Goal: Communication & Community: Answer question/provide support

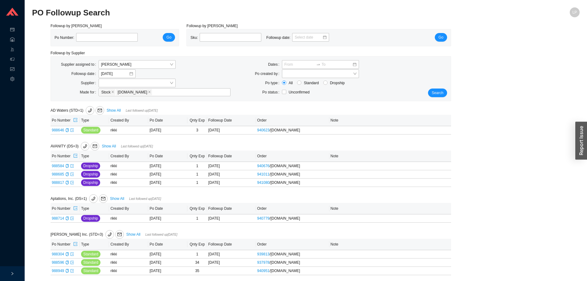
click at [406, 84] on div "All Standard Dropship" at bounding box center [348, 83] width 132 height 6
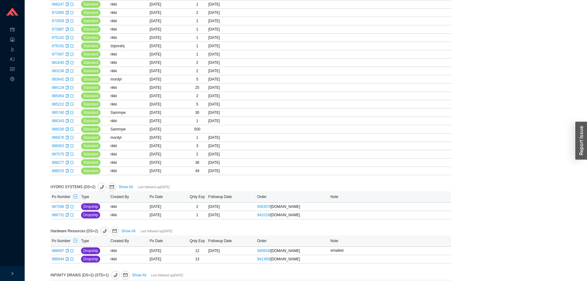
scroll to position [709, 0]
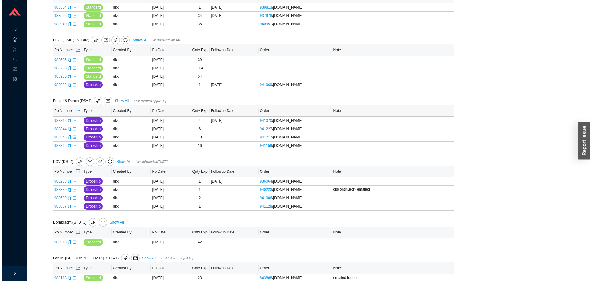
scroll to position [691, 0]
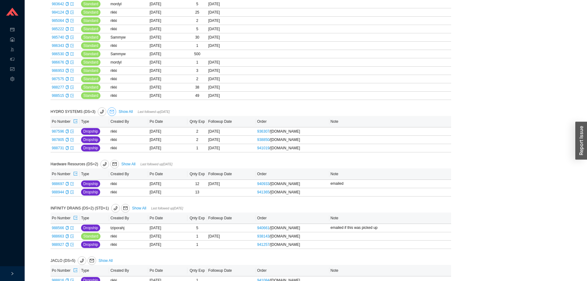
click at [110, 112] on icon "mail" at bounding box center [112, 111] width 4 height 4
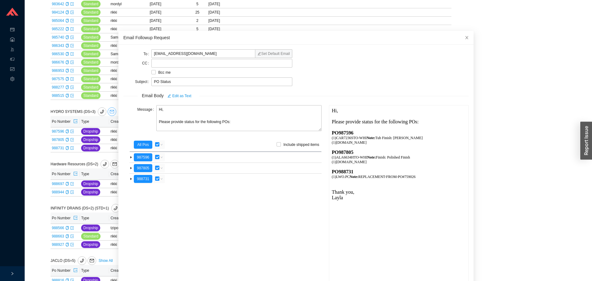
scroll to position [0, 0]
click at [184, 123] on textarea "Hi, Please provide status for the following POs:" at bounding box center [238, 118] width 165 height 26
click at [182, 124] on textarea "Hi, Please provide status for the following POs:" at bounding box center [238, 118] width 165 height 26
drag, startPoint x: 170, startPoint y: 102, endPoint x: 166, endPoint y: 106, distance: 5.2
click at [166, 106] on form "To customerservice@hydrosystem.com Set Default Email CC Bcc me Subject PO Statu…" at bounding box center [295, 178] width 345 height 256
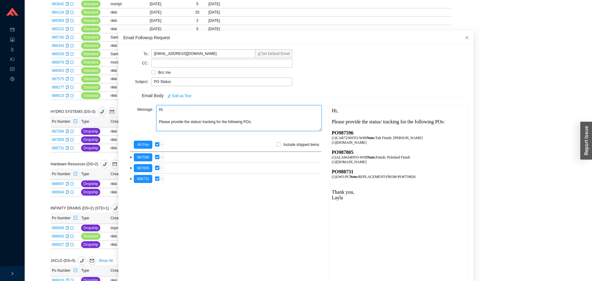
drag, startPoint x: 153, startPoint y: 111, endPoint x: 139, endPoint y: 117, distance: 15.2
click at [139, 117] on div "Message Hi, Please provide the status/ tracking for the following POs:" at bounding box center [222, 118] width 198 height 27
type textarea "Good morning, Please provide the status/ tracking for the following POs:"
click at [157, 143] on input "checkbox" at bounding box center [157, 144] width 4 height 4
checkbox input "false"
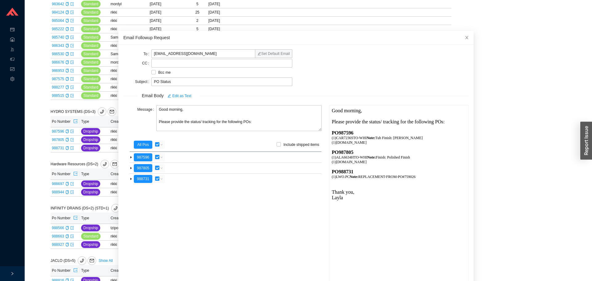
checkbox input "false"
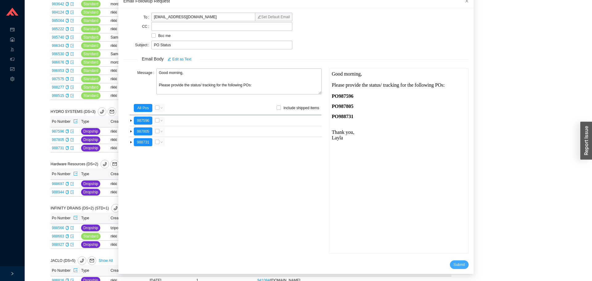
click at [454, 265] on span "Submit" at bounding box center [458, 264] width 11 height 6
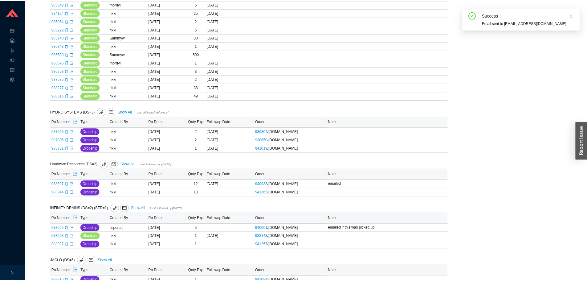
scroll to position [6, 0]
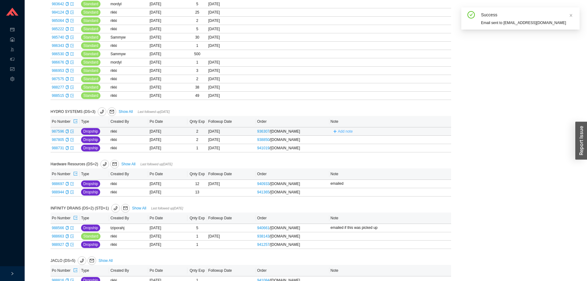
click at [332, 131] on button "Add note" at bounding box center [343, 131] width 25 height 7
click at [347, 130] on input "text" at bounding box center [380, 131] width 96 height 9
type input "emailed"
drag, startPoint x: 412, startPoint y: 141, endPoint x: 421, endPoint y: 141, distance: 9.2
click at [413, 141] on button "Cancel" at bounding box center [405, 139] width 16 height 7
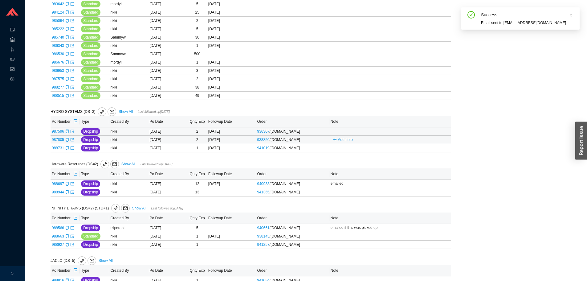
click at [422, 141] on div "Add note" at bounding box center [382, 139] width 102 height 7
click at [352, 131] on span "Add note" at bounding box center [345, 131] width 15 height 6
click at [397, 132] on input "text" at bounding box center [380, 131] width 96 height 9
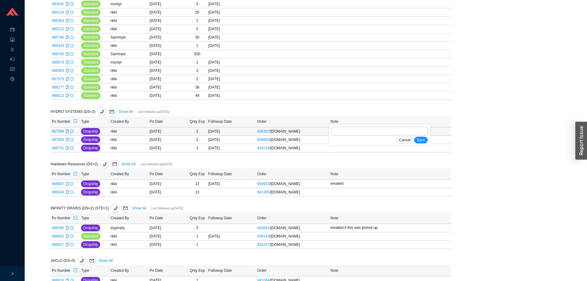
type input "emailed"
click at [428, 140] on div "emailed Cancel Save" at bounding box center [380, 135] width 102 height 22
click at [421, 140] on span "Save" at bounding box center [421, 140] width 8 height 6
click at [354, 142] on button "Add note" at bounding box center [343, 139] width 25 height 7
click at [365, 145] on form "Cancel Save" at bounding box center [380, 143] width 96 height 17
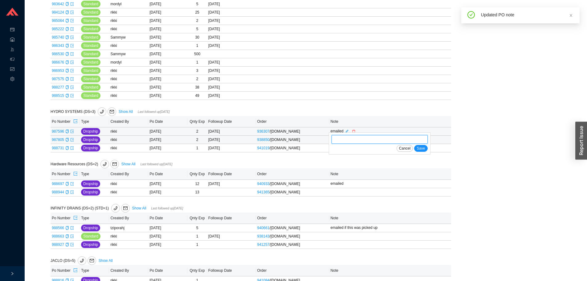
click at [373, 143] on input "text" at bounding box center [380, 139] width 96 height 9
type input "emailed"
click at [420, 151] on span "Save" at bounding box center [421, 148] width 8 height 6
click at [342, 149] on span "Add note" at bounding box center [345, 148] width 15 height 6
click at [346, 151] on input "text" at bounding box center [380, 147] width 96 height 9
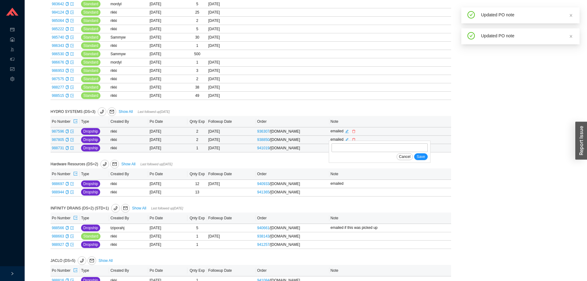
type input "emailed"
click at [422, 160] on span "Save" at bounding box center [421, 156] width 8 height 6
